Goal: Find specific page/section

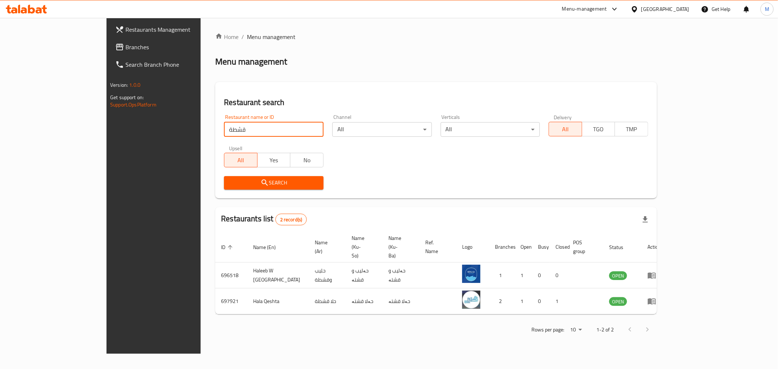
click at [224, 132] on input "قشطة" at bounding box center [274, 129] width 100 height 15
drag, startPoint x: 0, startPoint y: 0, endPoint x: 188, endPoint y: 132, distance: 229.6
click at [224, 132] on input "قشطة" at bounding box center [274, 129] width 100 height 15
click button "Search" at bounding box center [274, 182] width 100 height 13
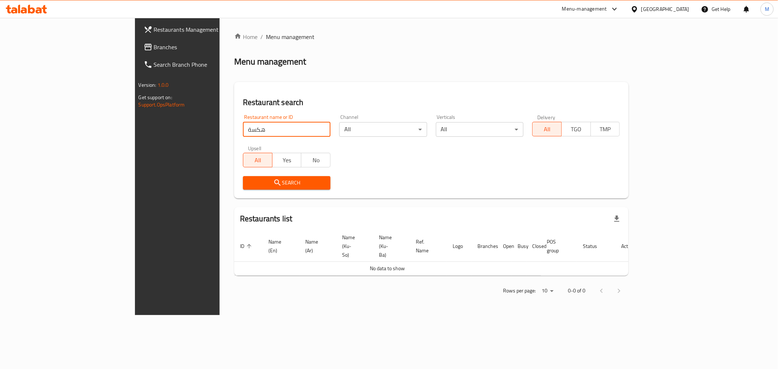
click button "Search" at bounding box center [287, 182] width 88 height 13
type input "ه"
type input "[GEOGRAPHIC_DATA]"
click button "Search" at bounding box center [287, 182] width 88 height 13
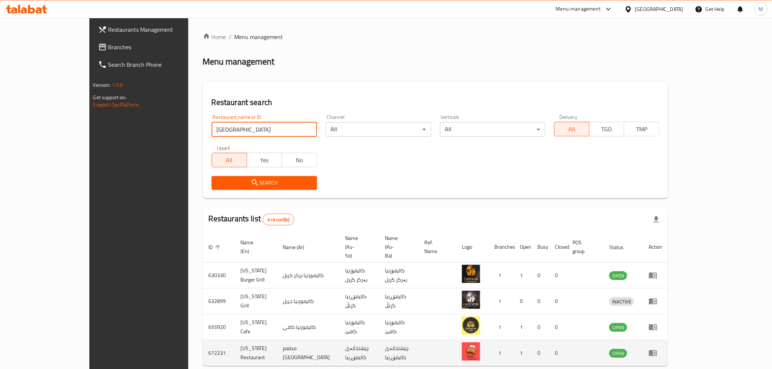
click at [235, 340] on td "[US_STATE] Restaurant" at bounding box center [256, 353] width 42 height 26
copy td "[US_STATE] Restaurant"
